Goal: Task Accomplishment & Management: Complete application form

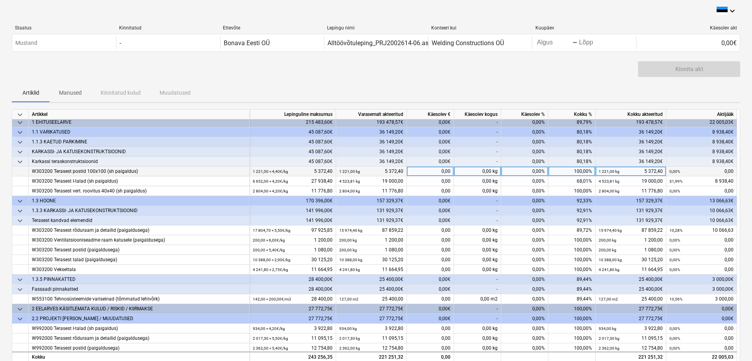
scroll to position [4, 0]
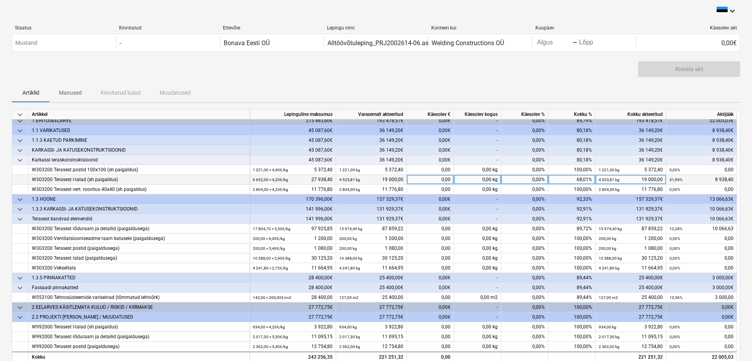
click at [445, 180] on div "0,00" at bounding box center [430, 180] width 47 height 10
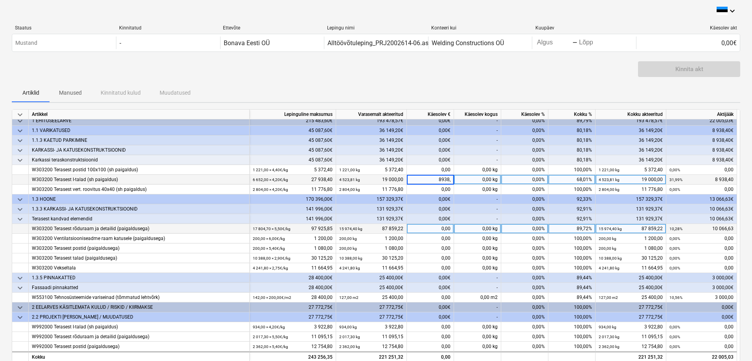
type input "8938,4"
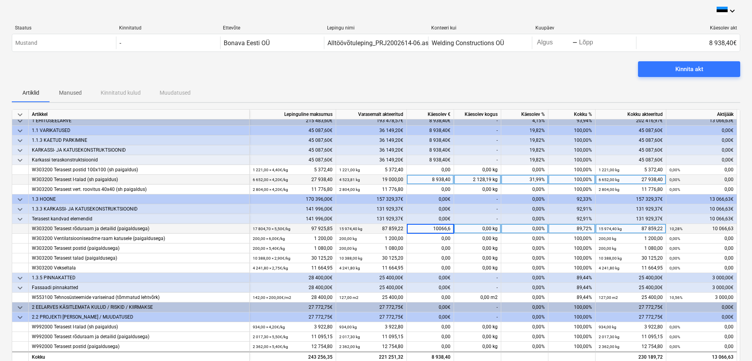
type input "10066,63"
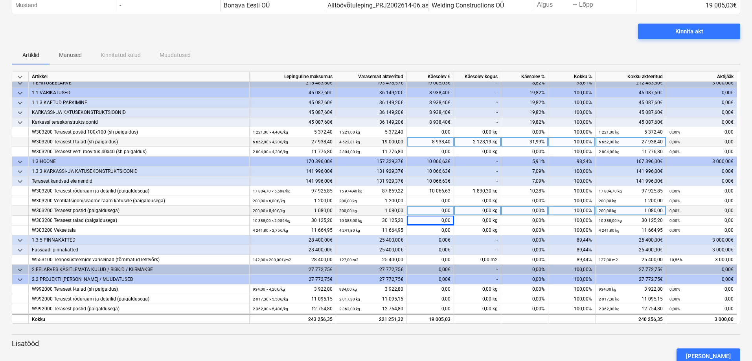
scroll to position [39, 0]
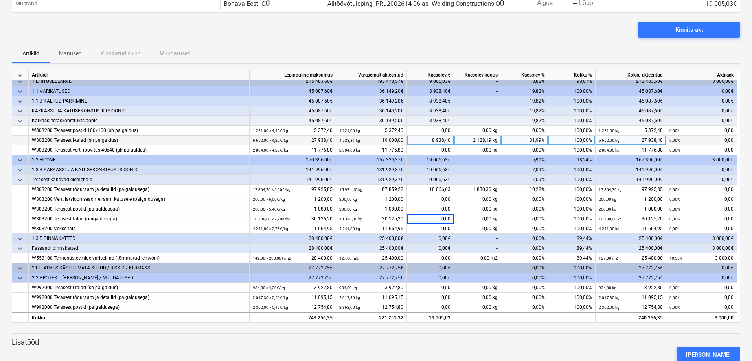
click at [430, 246] on div "0,00€" at bounding box center [430, 249] width 47 height 10
click at [429, 238] on div "0,00€" at bounding box center [430, 239] width 47 height 10
click at [431, 246] on div "0,00€" at bounding box center [430, 249] width 47 height 10
click at [431, 247] on div "0,00€" at bounding box center [430, 249] width 47 height 10
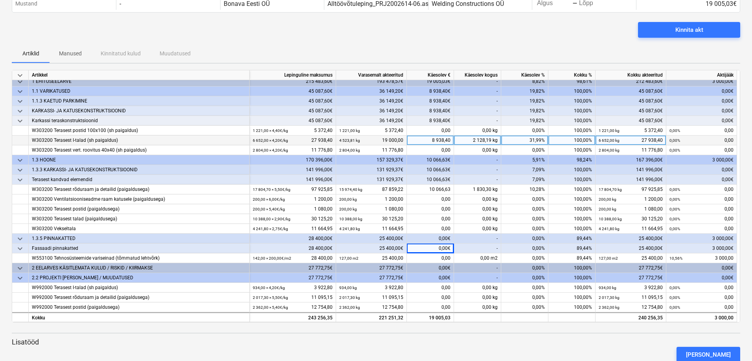
click at [432, 239] on div "0,00€" at bounding box center [430, 239] width 47 height 10
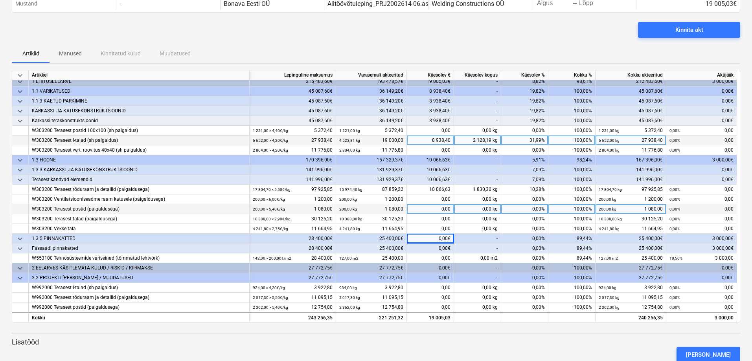
click at [434, 206] on div "0,00" at bounding box center [430, 209] width 47 height 10
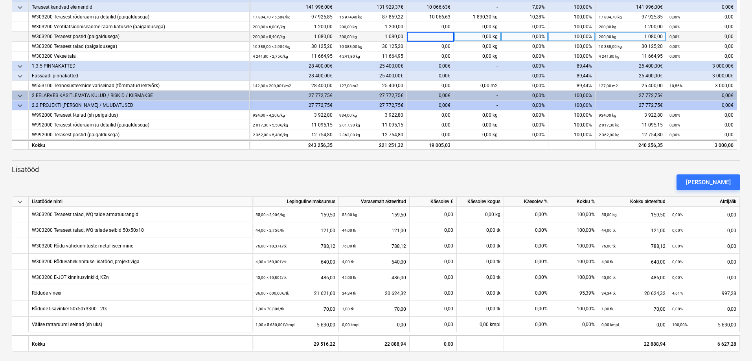
scroll to position [215, 0]
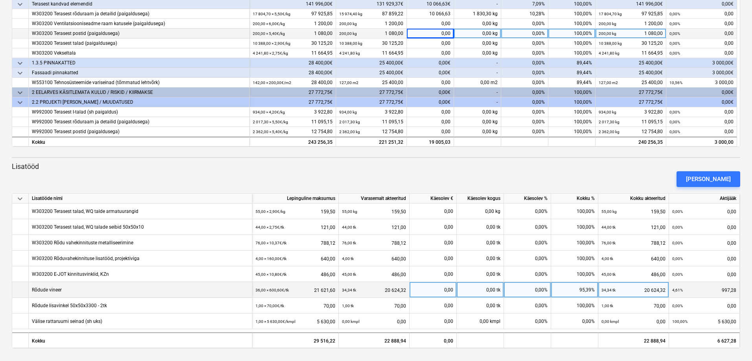
click at [440, 290] on div "0,00" at bounding box center [433, 290] width 40 height 16
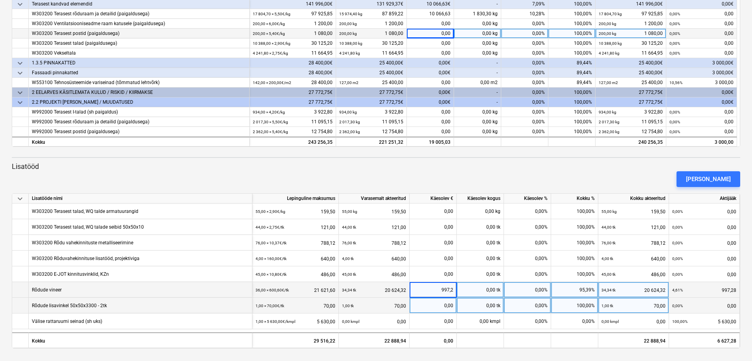
type input "997,28"
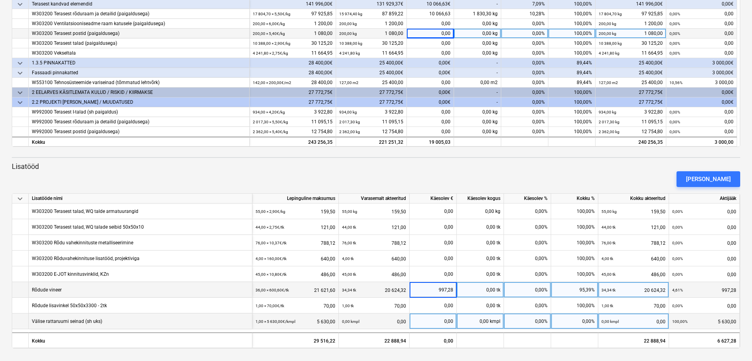
click at [445, 318] on div "0,00" at bounding box center [433, 322] width 40 height 16
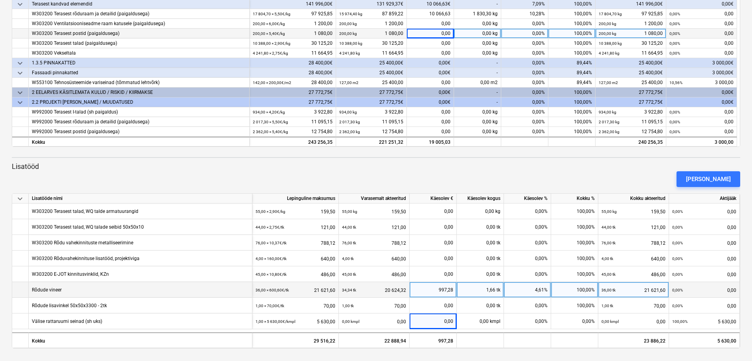
click at [483, 179] on div "[PERSON_NAME]" at bounding box center [376, 179] width 735 height 22
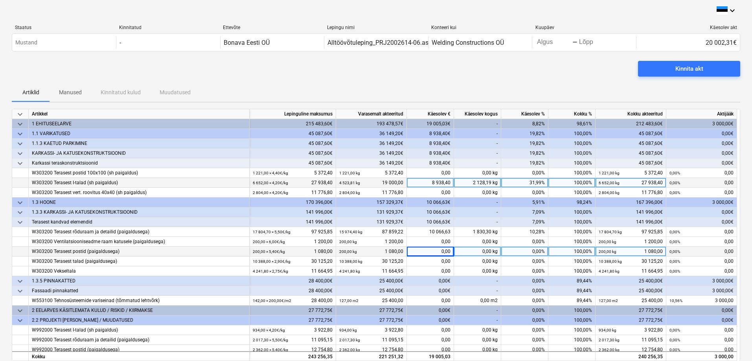
scroll to position [0, 0]
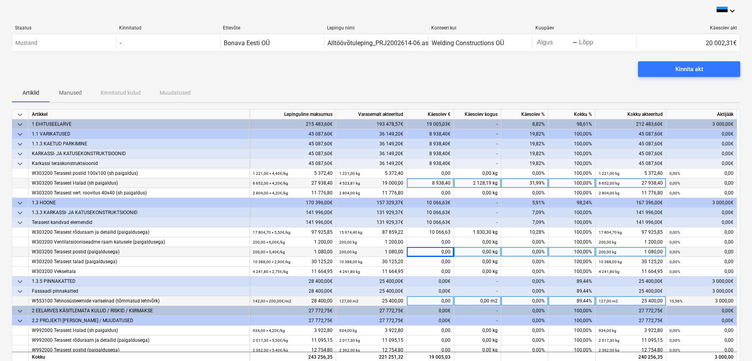
click at [435, 302] on div "0,00" at bounding box center [430, 301] width 47 height 10
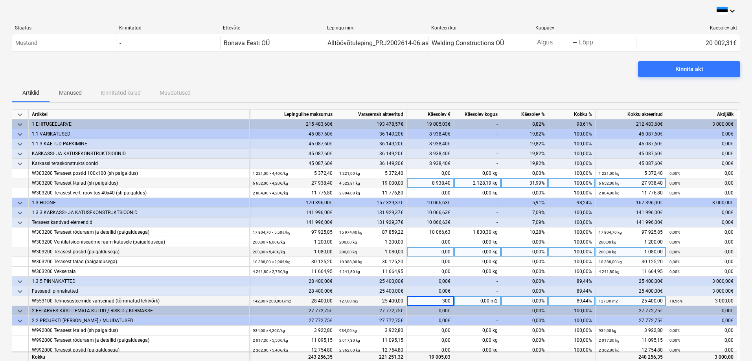
type input "3000"
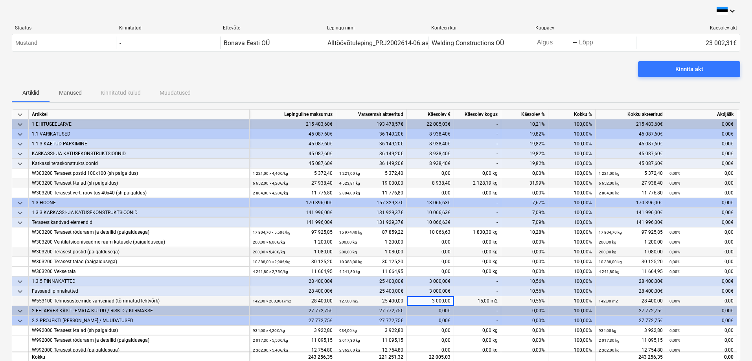
click at [438, 250] on div "0,00" at bounding box center [430, 252] width 47 height 10
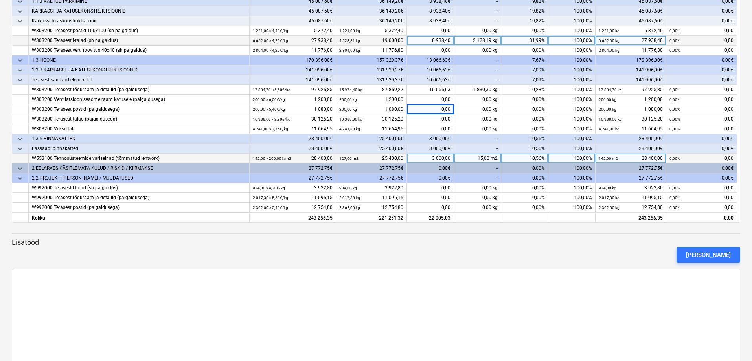
scroll to position [215, 0]
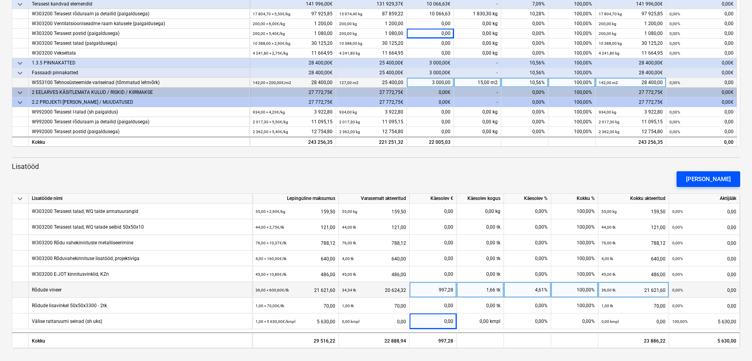
click at [712, 177] on div "[PERSON_NAME]" at bounding box center [708, 179] width 45 height 10
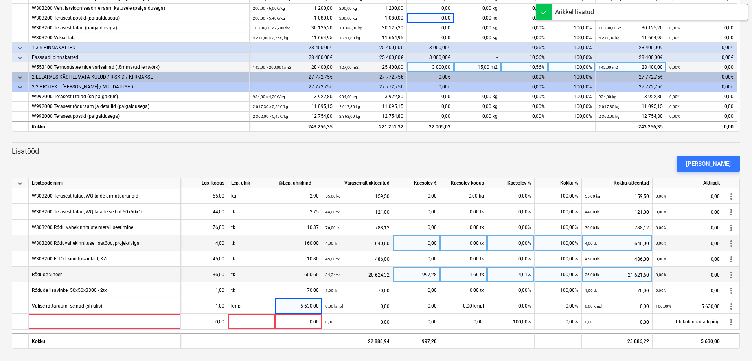
scroll to position [231, 0]
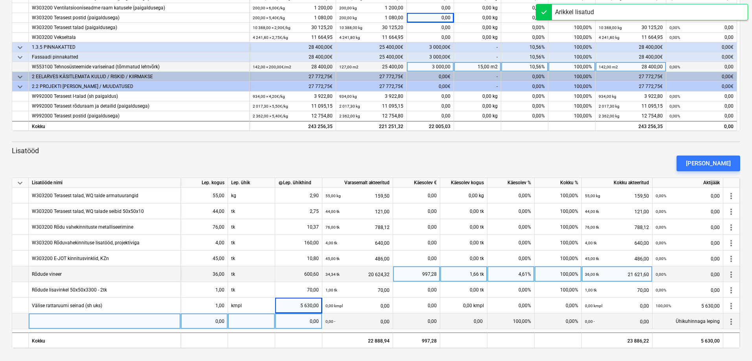
click at [114, 319] on div at bounding box center [105, 322] width 152 height 16
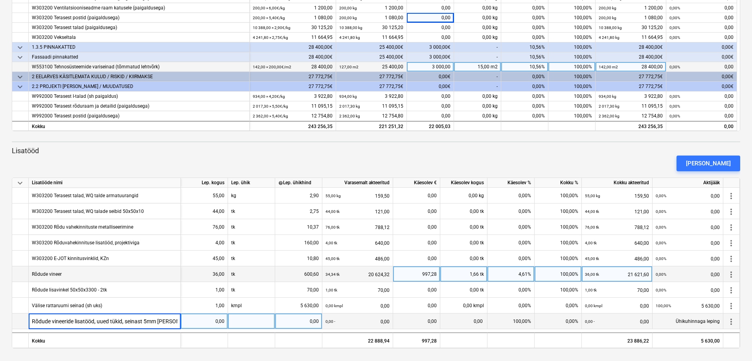
click at [142, 321] on input "Rõdude vineeride lisatööd, uued tükid, seinast 5mm vahe" at bounding box center [105, 321] width 152 height 15
type input "Rõdude vineeride lisatööd, uued tükid, seinaga 5mm vahe"
click at [242, 321] on div at bounding box center [251, 322] width 47 height 16
type input "k"
type input "3"
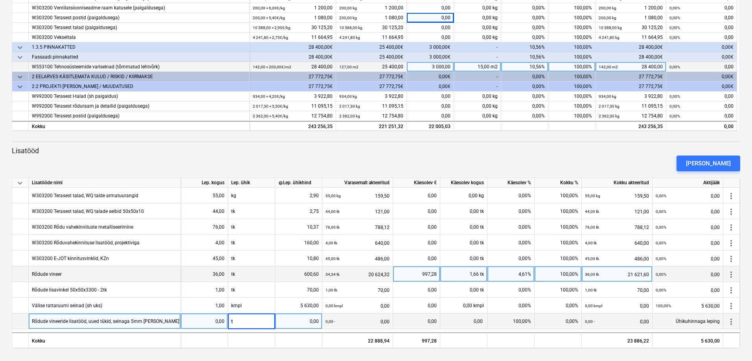
type input "tk"
click at [217, 321] on div "0,00" at bounding box center [204, 322] width 40 height 16
type input "38"
click at [306, 322] on div "0,00" at bounding box center [298, 322] width 40 height 16
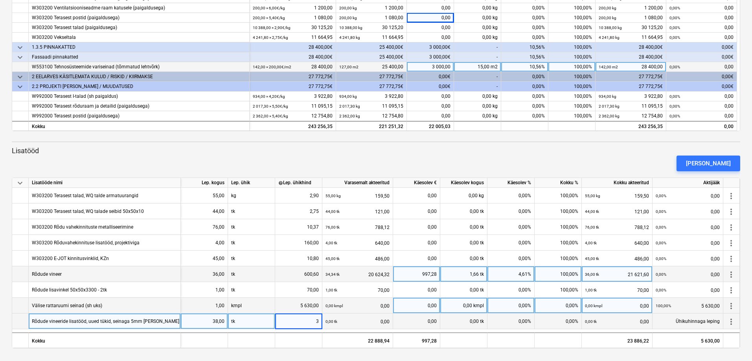
type input "31"
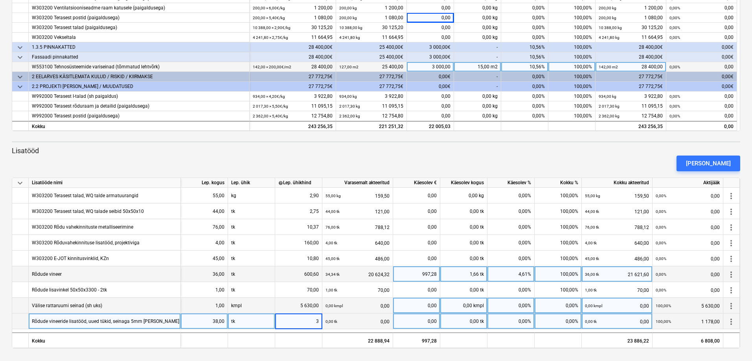
type input "32"
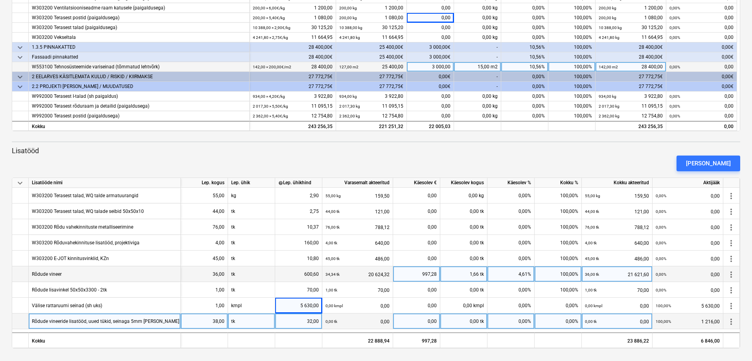
click at [412, 320] on div "0,00" at bounding box center [416, 322] width 40 height 16
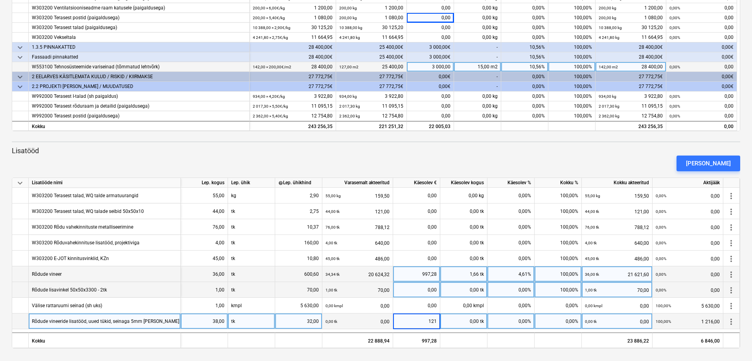
type input "1216"
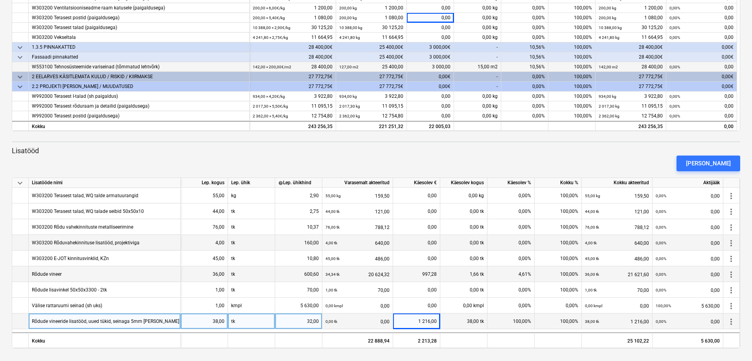
click at [543, 238] on div "100,00%" at bounding box center [558, 243] width 47 height 16
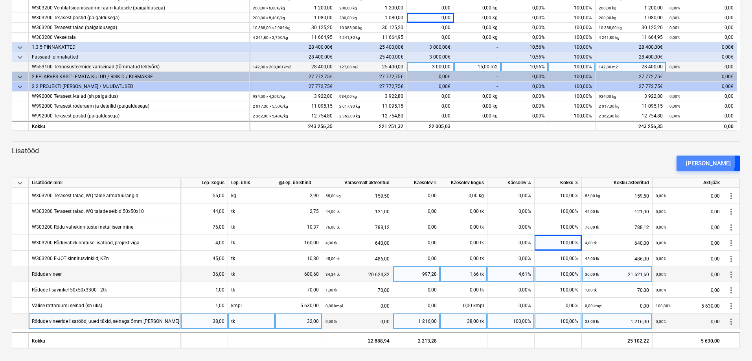
click at [719, 162] on div "[PERSON_NAME]" at bounding box center [708, 163] width 45 height 10
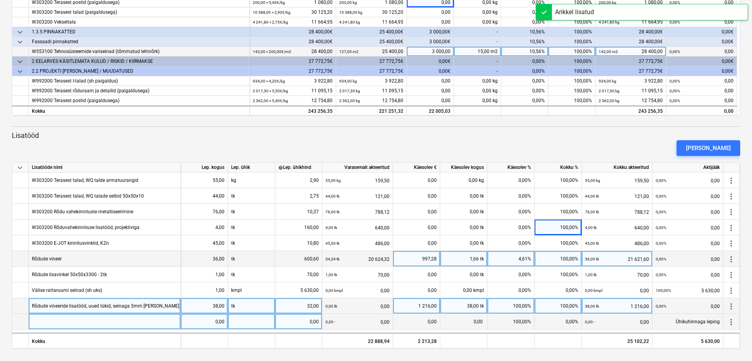
scroll to position [246, 0]
click at [122, 320] on div at bounding box center [105, 322] width 152 height 16
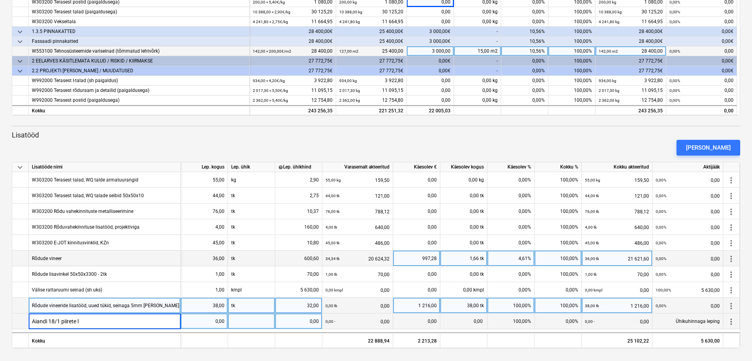
type input "Aiandi 18/1 piirete"
click at [134, 324] on div "Aiandi 18/1 piirete" at bounding box center [105, 322] width 152 height 16
click at [127, 323] on input "Aiandi 18/1 piirete" at bounding box center [105, 321] width 152 height 15
click at [61, 320] on input "Aiandi 18/1 4.k. maja piirete lisatööd" at bounding box center [105, 321] width 152 height 15
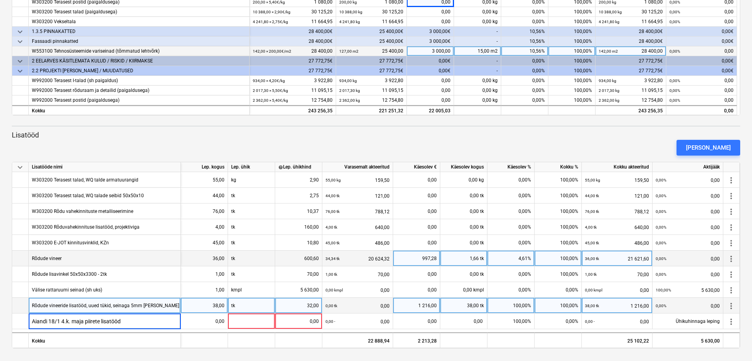
type input "Aiandi 18/1, 4.k. maja piirete lisatööd"
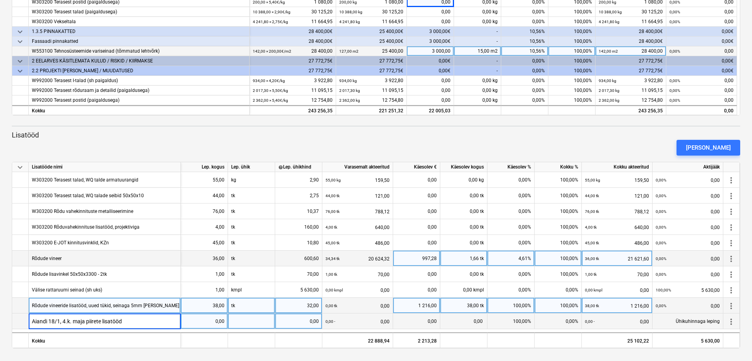
click at [249, 322] on div at bounding box center [251, 322] width 47 height 16
type input "kmpl"
click at [302, 320] on div "0,00" at bounding box center [298, 322] width 40 height 16
type input "4"
type input "2688"
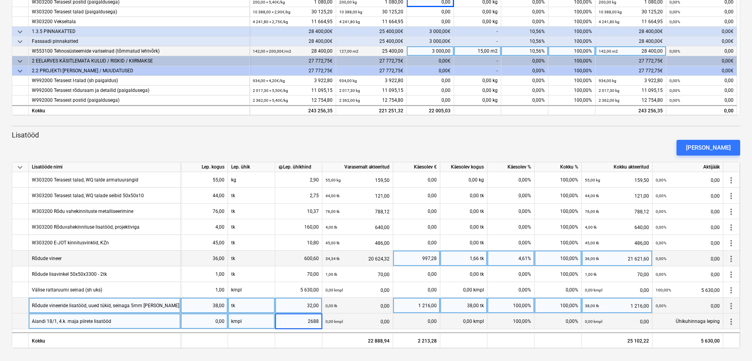
click at [221, 322] on div "0,00" at bounding box center [204, 322] width 40 height 16
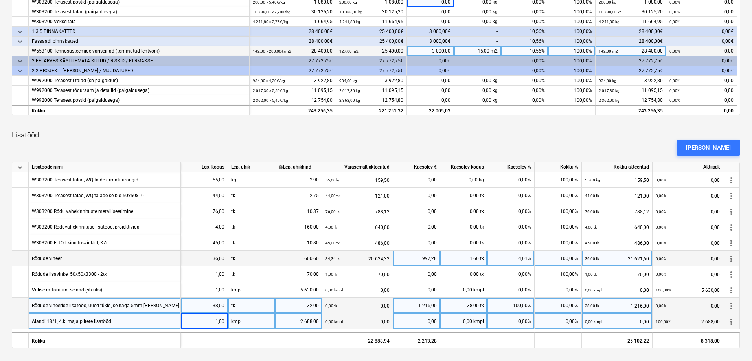
click at [478, 144] on div "[PERSON_NAME]" at bounding box center [376, 148] width 735 height 22
click at [711, 145] on div "[PERSON_NAME]" at bounding box center [708, 148] width 45 height 10
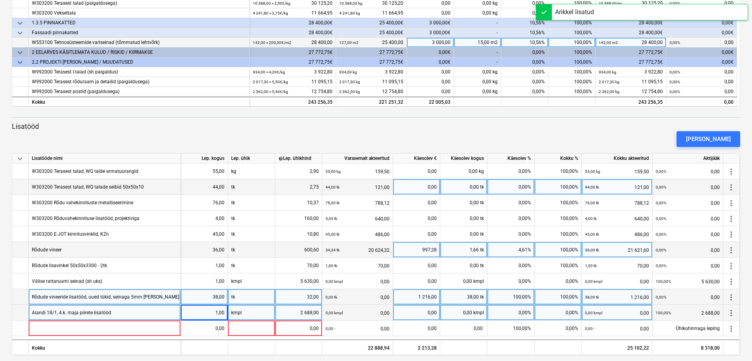
scroll to position [262, 0]
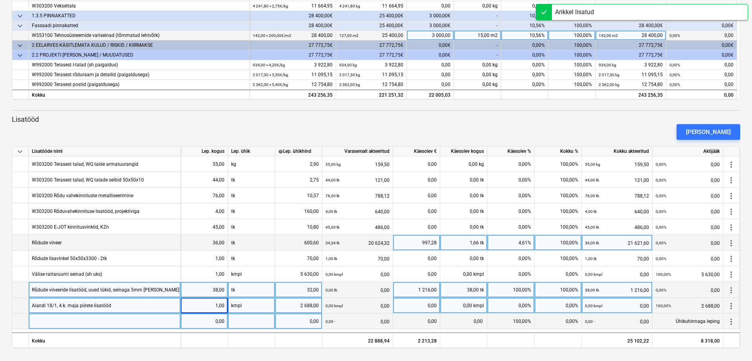
click at [127, 323] on div at bounding box center [105, 322] width 152 height 16
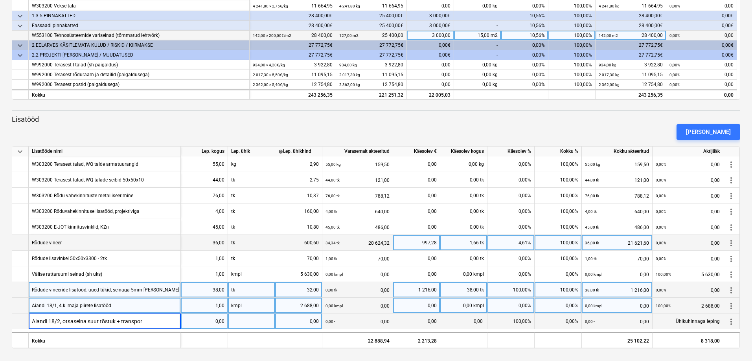
type input "Aiandi 18/2, otsaseina suur tõstuk + transport"
click at [217, 322] on div "0,00" at bounding box center [204, 322] width 40 height 16
type input "1"
click at [258, 321] on div at bounding box center [251, 322] width 47 height 16
type input "t"
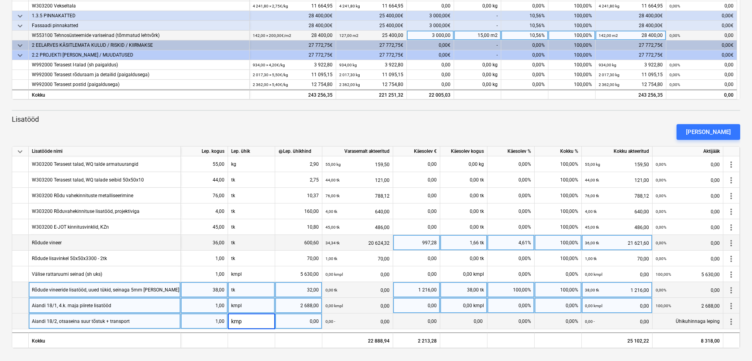
type input "kmpl"
click at [307, 322] on div "0,00" at bounding box center [298, 322] width 40 height 16
type input "580"
click at [381, 319] on div "0,00 kmpl 0,00" at bounding box center [357, 322] width 64 height 16
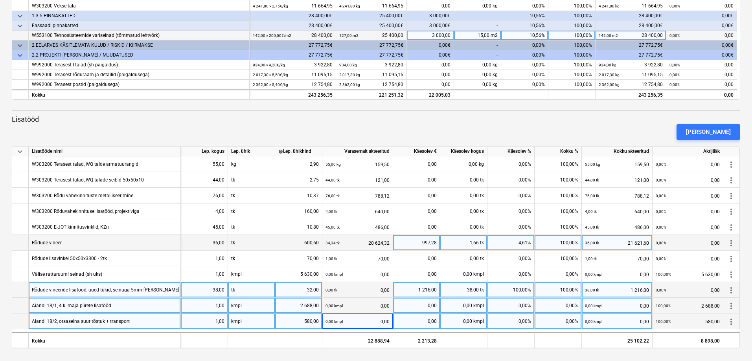
click at [425, 317] on div "0,00" at bounding box center [416, 322] width 40 height 16
type input "580"
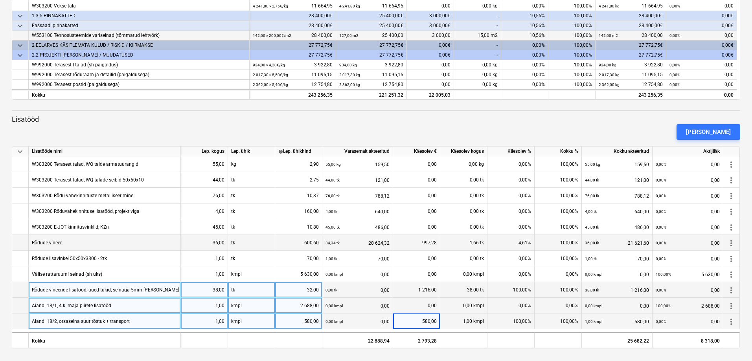
click at [431, 306] on div "0,00" at bounding box center [416, 306] width 40 height 16
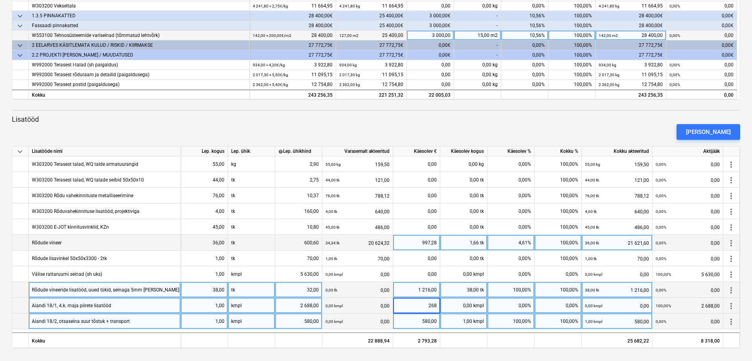
type input "2688"
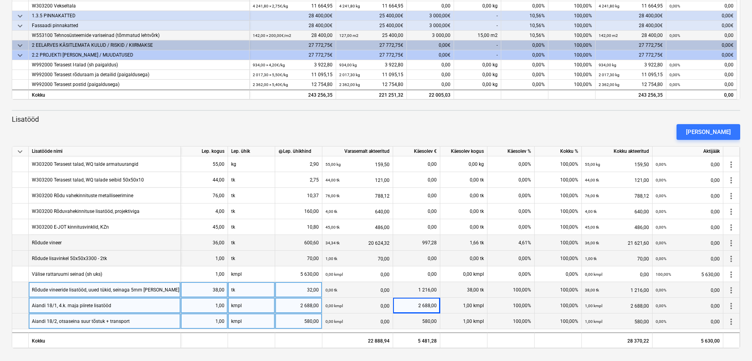
click at [448, 257] on div "0,00 tk" at bounding box center [463, 259] width 47 height 16
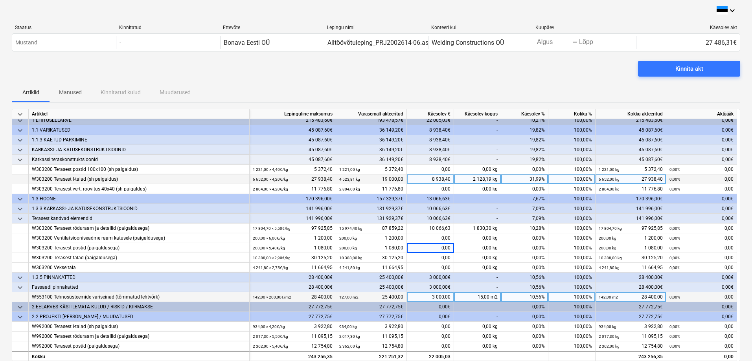
scroll to position [0, 0]
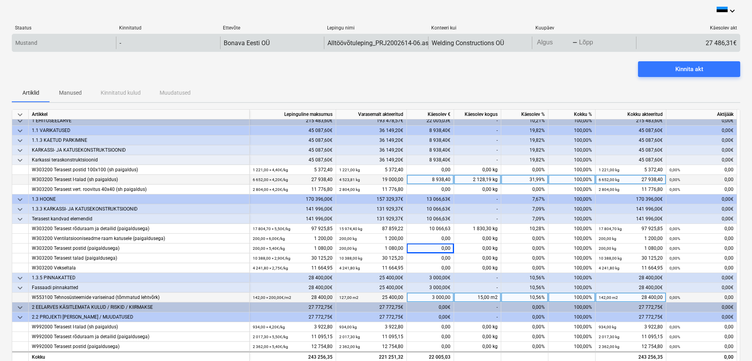
click at [551, 46] on body "keyboard_arrow_down Staatus Kinnitatud Ettevõte Lepingu nimi Konteeri kui Kuupä…" at bounding box center [376, 180] width 752 height 361
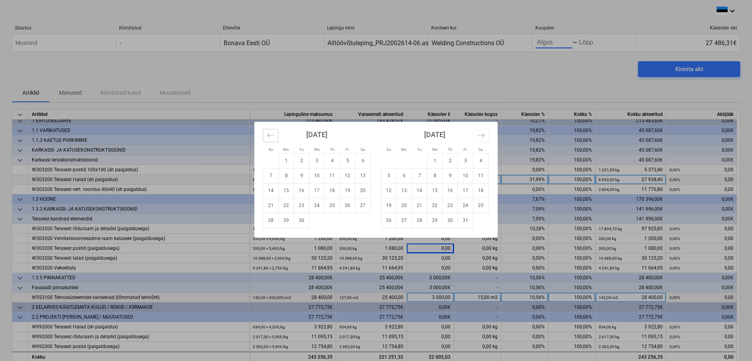
click at [272, 135] on icon "Move backward to switch to the previous month." at bounding box center [270, 135] width 7 height 4
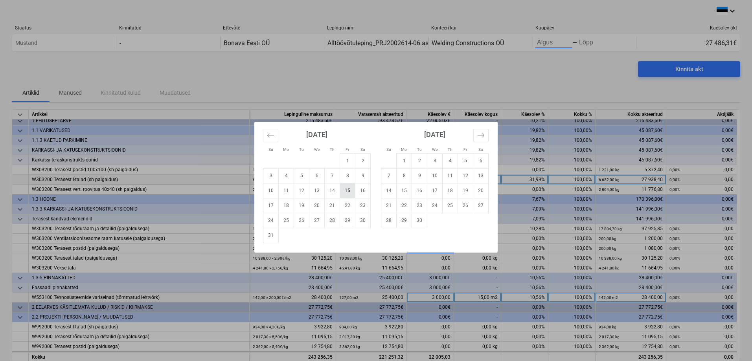
click at [350, 190] on td "15" at bounding box center [347, 190] width 15 height 15
type input "[DATE]"
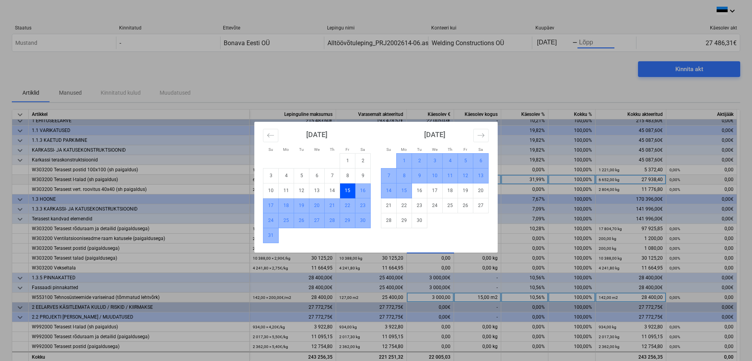
click at [406, 190] on td "15" at bounding box center [404, 190] width 15 height 15
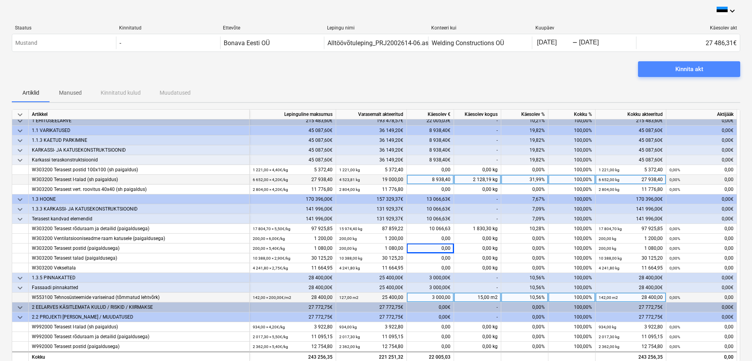
click at [679, 70] on div "Kinnita akt" at bounding box center [689, 69] width 28 height 10
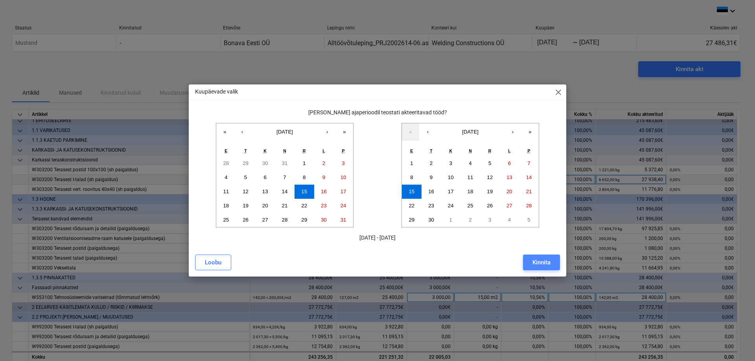
click at [541, 261] on div "Kinnita" at bounding box center [541, 262] width 18 height 10
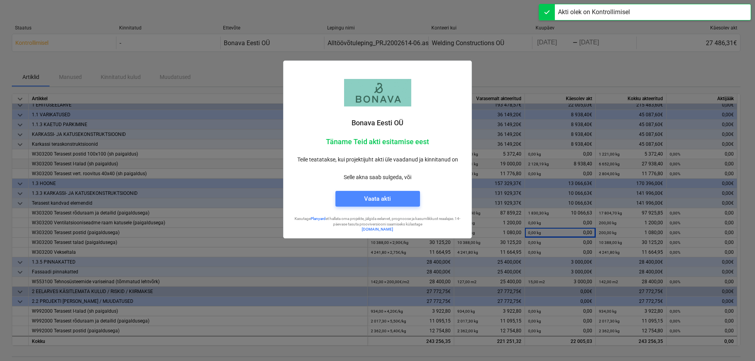
click at [377, 198] on div "Vaata akti" at bounding box center [377, 199] width 27 height 10
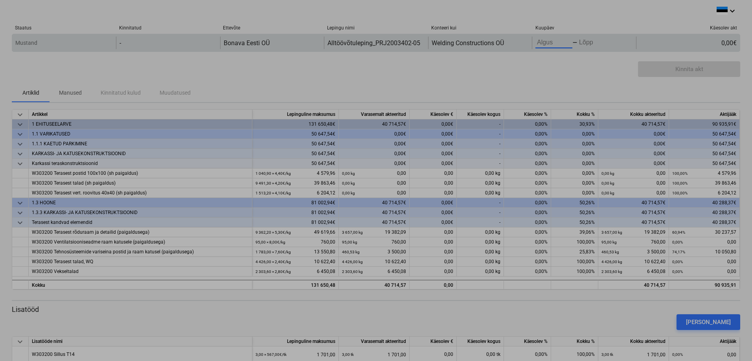
click at [544, 42] on body "keyboard_arrow_down Staatus Kinnitatud Ettevõte Lepingu nimi Konteeri kui Kuupä…" at bounding box center [376, 180] width 752 height 361
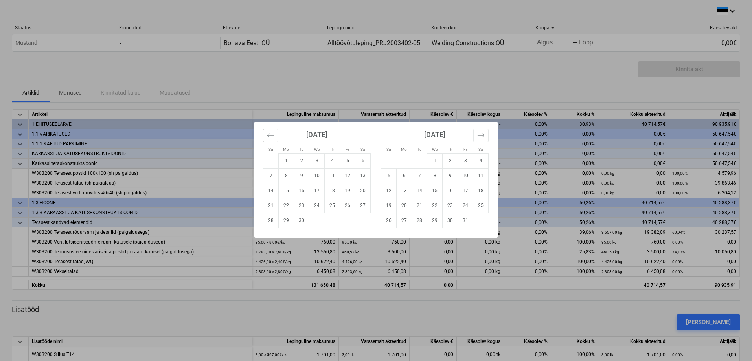
click at [271, 136] on icon "Move backward to switch to the previous month." at bounding box center [270, 135] width 7 height 7
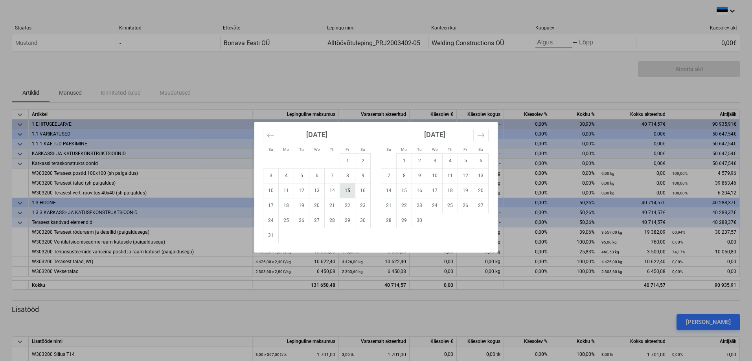
click at [349, 188] on td "15" at bounding box center [347, 190] width 15 height 15
type input "[DATE]"
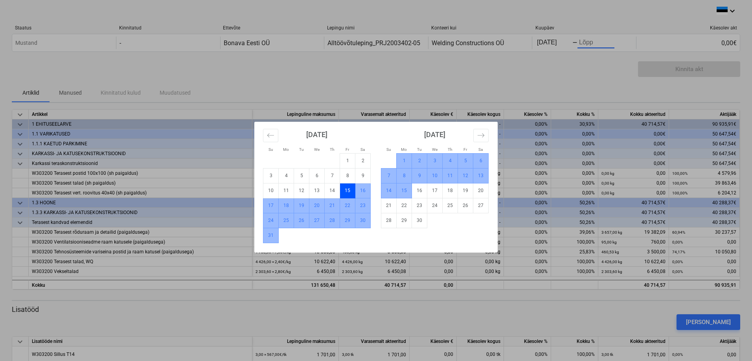
click at [401, 189] on td "15" at bounding box center [404, 190] width 15 height 15
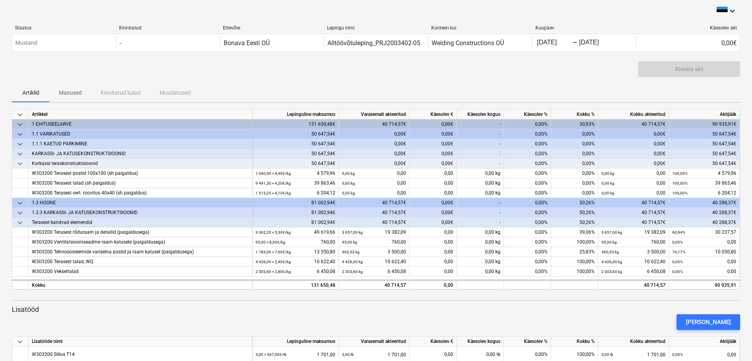
click at [718, 66] on div "Kinnita akt" at bounding box center [689, 69] width 102 height 16
drag, startPoint x: 706, startPoint y: 65, endPoint x: 700, endPoint y: 59, distance: 8.9
click at [706, 65] on div "Kinnita akt" at bounding box center [689, 69] width 102 height 16
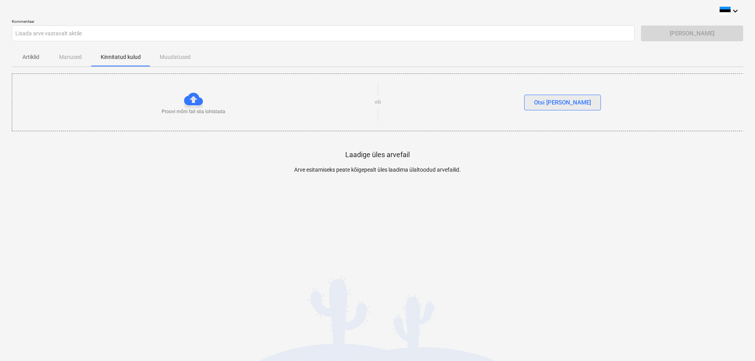
click at [555, 103] on div "Otsi [PERSON_NAME]" at bounding box center [562, 102] width 57 height 10
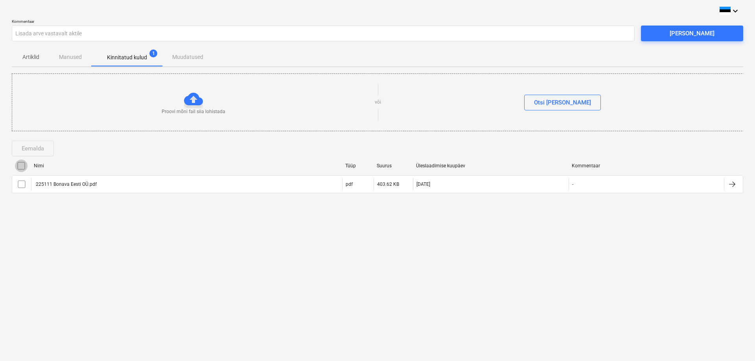
click at [20, 165] on input "checkbox" at bounding box center [21, 166] width 13 height 13
click at [698, 33] on div "Saada arve" at bounding box center [691, 33] width 45 height 10
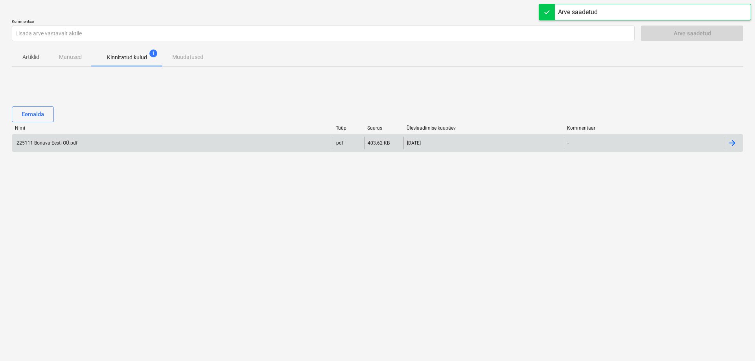
click at [58, 140] on div "225111 Bonava Eesti OÜ.pdf" at bounding box center [46, 143] width 62 height 6
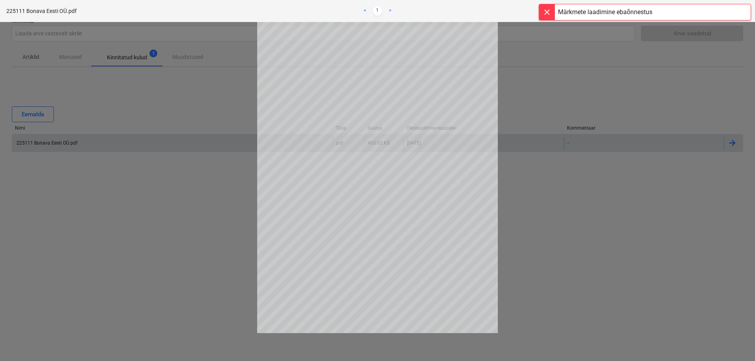
click at [182, 223] on div at bounding box center [377, 191] width 755 height 339
